Goal: Navigation & Orientation: Find specific page/section

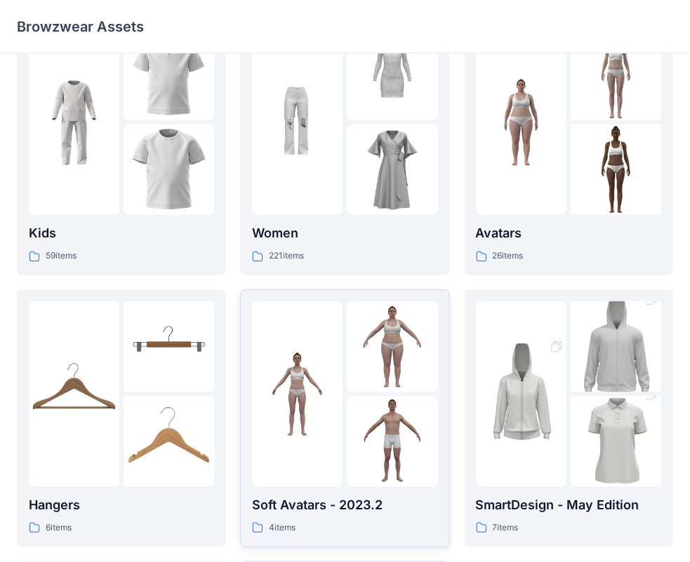
scroll to position [348, 0]
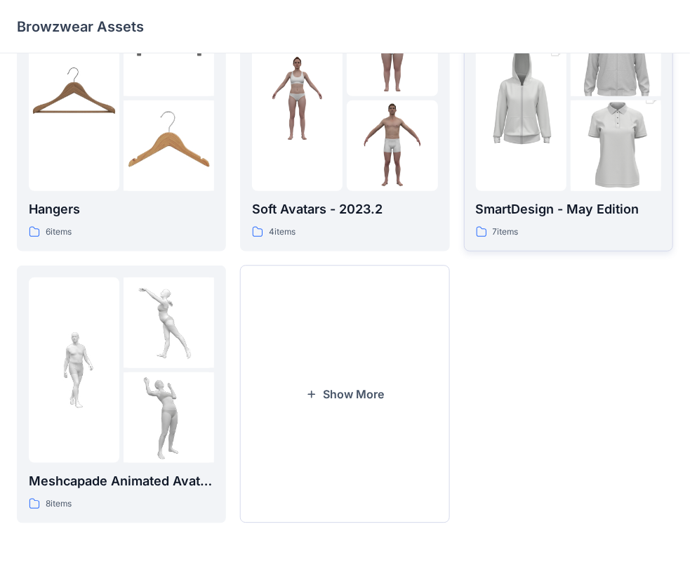
click at [629, 204] on p "SmartDesign - May Edition" at bounding box center [568, 209] width 185 height 20
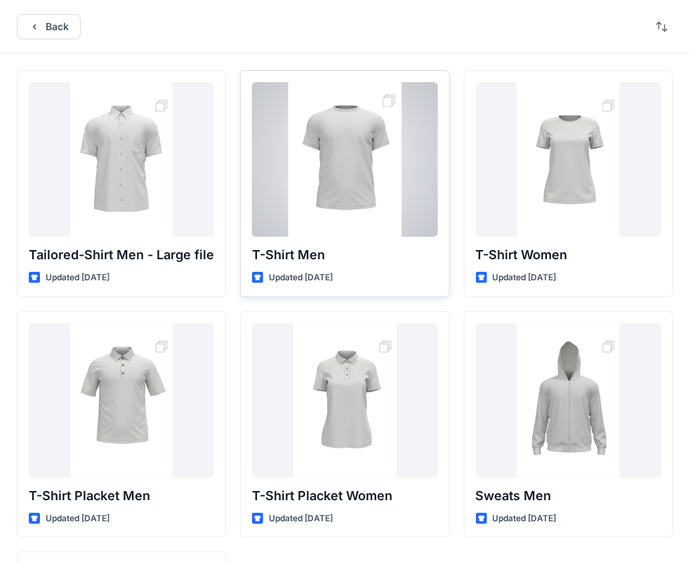
click at [303, 166] on div at bounding box center [344, 159] width 185 height 154
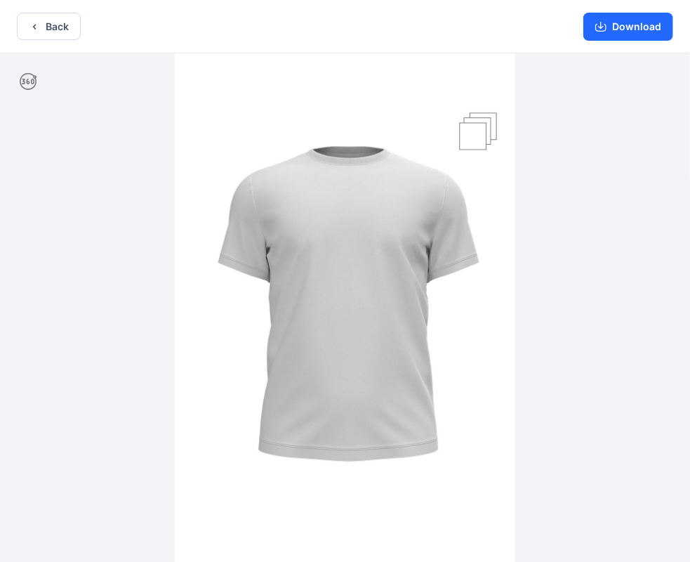
click at [20, 80] on icon at bounding box center [28, 81] width 17 height 17
click at [29, 80] on icon at bounding box center [28, 81] width 17 height 17
click at [29, 81] on icon at bounding box center [28, 81] width 17 height 17
click at [32, 81] on icon at bounding box center [28, 81] width 17 height 17
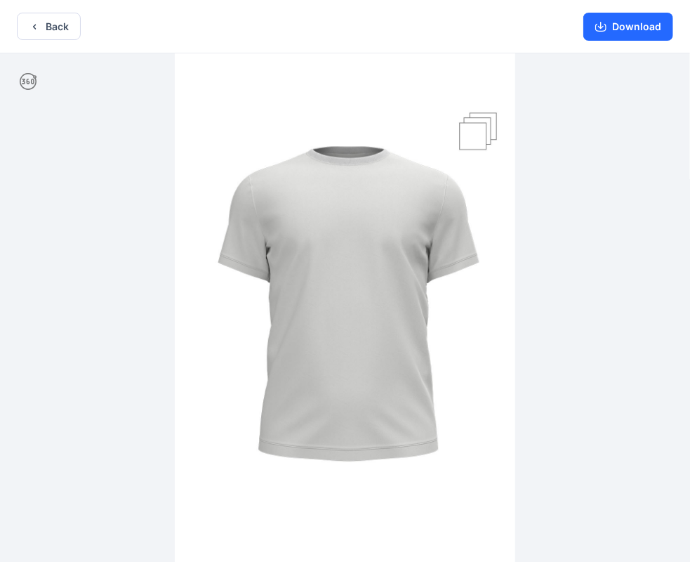
click at [477, 126] on img at bounding box center [345, 308] width 341 height 511
click at [40, 24] on button "Back" at bounding box center [49, 26] width 64 height 27
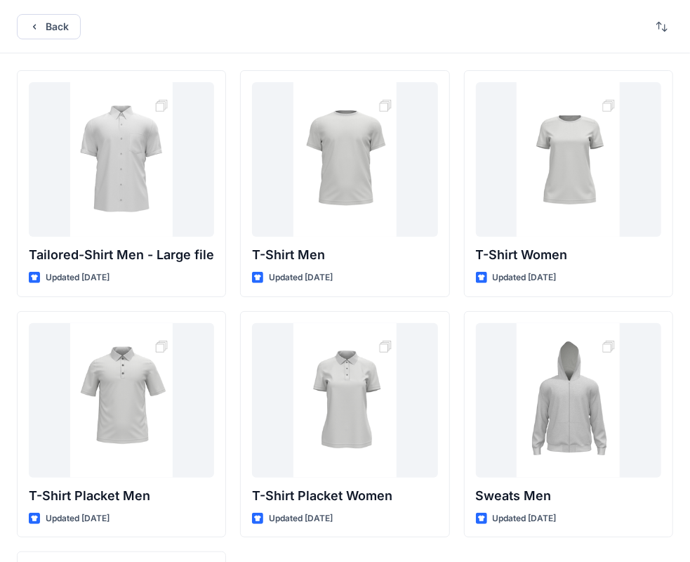
click at [40, 24] on button "Back" at bounding box center [49, 26] width 64 height 25
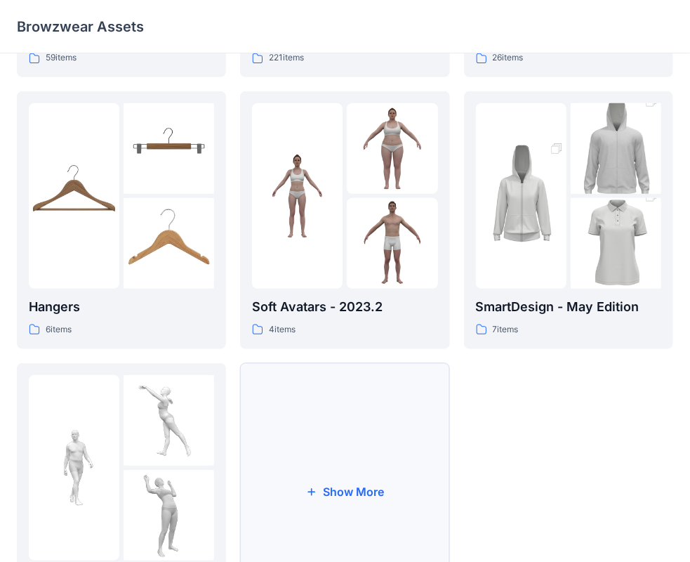
scroll to position [348, 0]
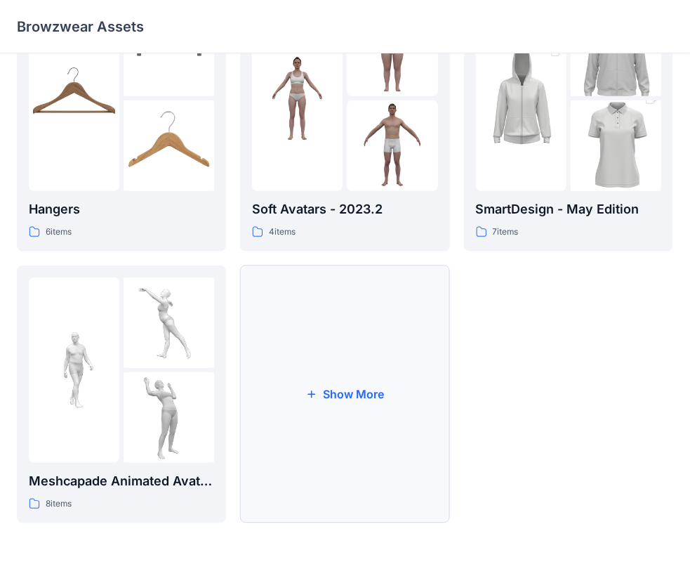
click at [320, 371] on button "Show More" at bounding box center [344, 394] width 209 height 258
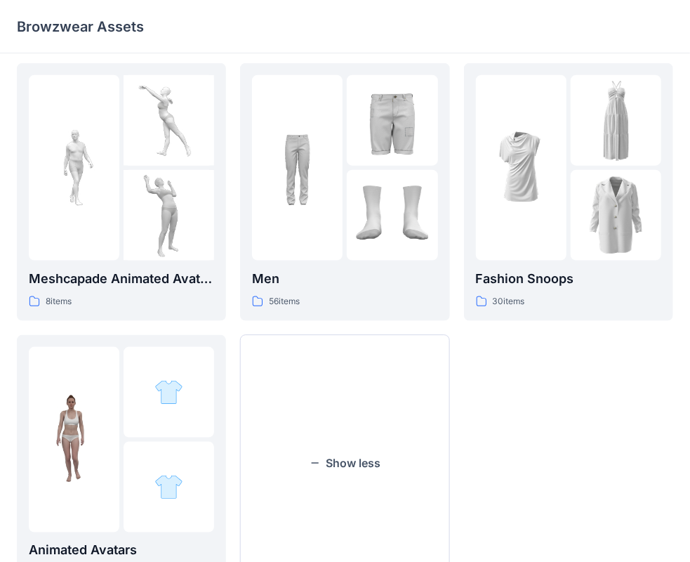
scroll to position [410, 0]
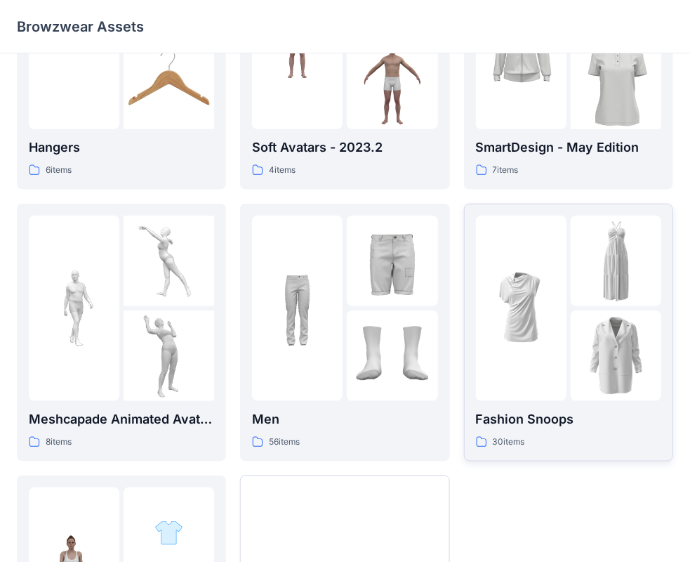
click at [491, 342] on img at bounding box center [521, 308] width 91 height 91
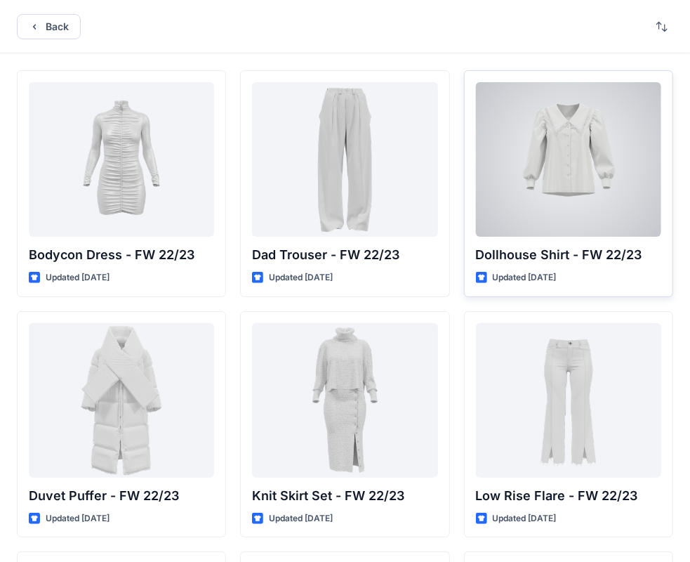
click at [555, 246] on p "Dollhouse Shirt - FW 22/23" at bounding box center [568, 255] width 185 height 20
click at [559, 214] on div at bounding box center [568, 159] width 185 height 154
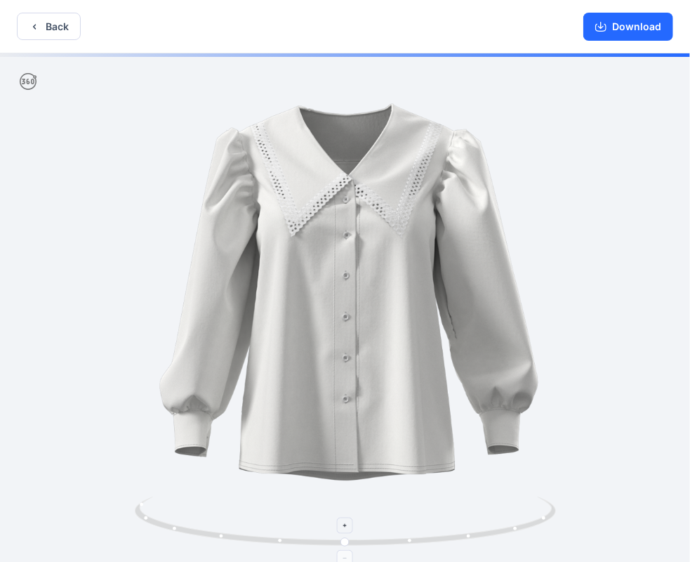
click at [408, 538] on icon at bounding box center [347, 522] width 425 height 53
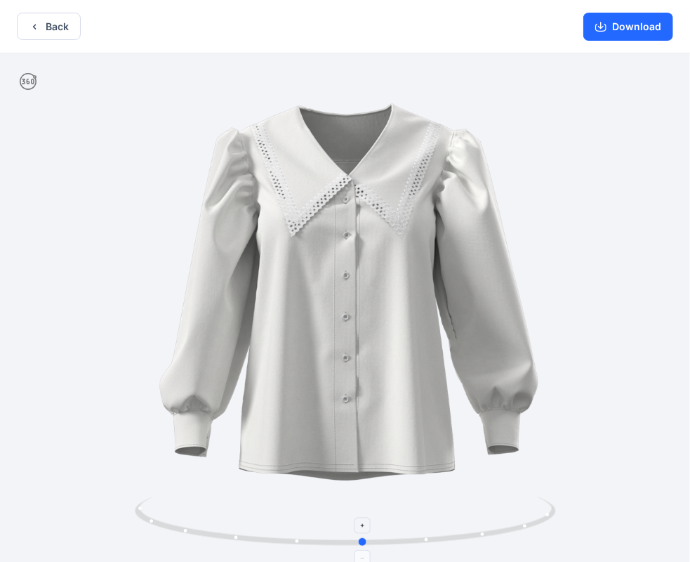
drag, startPoint x: 409, startPoint y: 539, endPoint x: 427, endPoint y: 543, distance: 18.9
click at [427, 543] on icon at bounding box center [347, 522] width 425 height 53
drag, startPoint x: 513, startPoint y: 525, endPoint x: 511, endPoint y: 546, distance: 20.5
click at [511, 546] on icon at bounding box center [347, 522] width 425 height 53
click at [39, 32] on icon "button" at bounding box center [34, 26] width 11 height 11
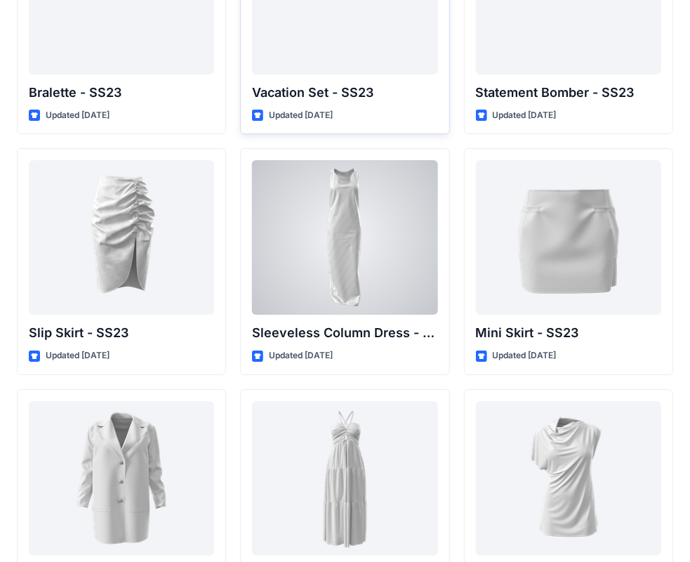
scroll to position [1916, 0]
